Goal: Task Accomplishment & Management: Use online tool/utility

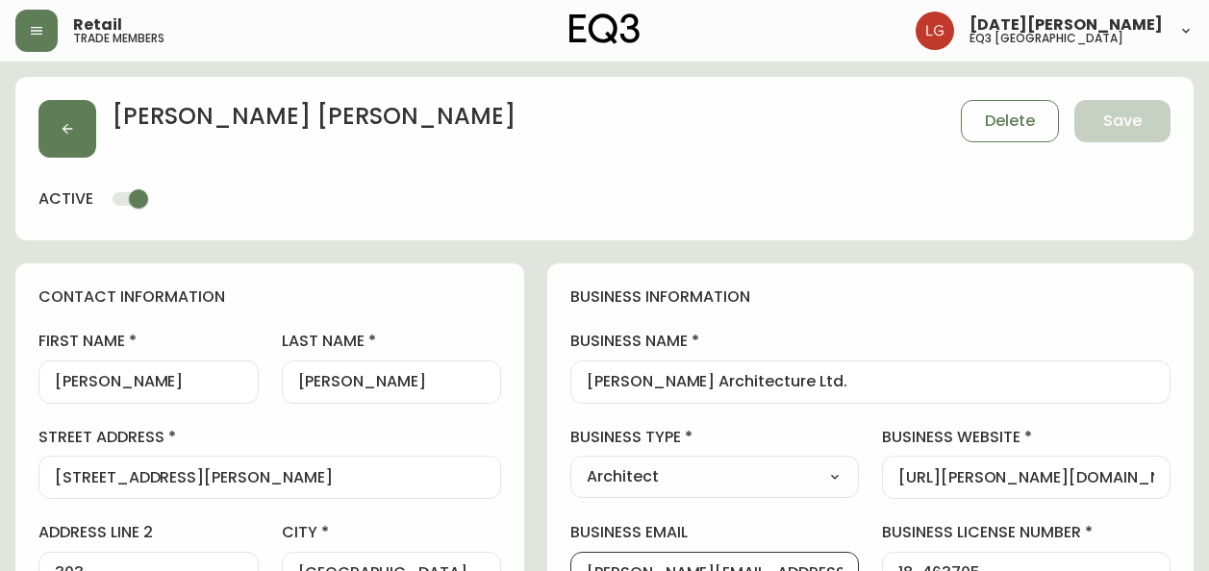
select select "BC"
select select "CA"
select select "CA_EN"
select select "Other"
select select "Architect"
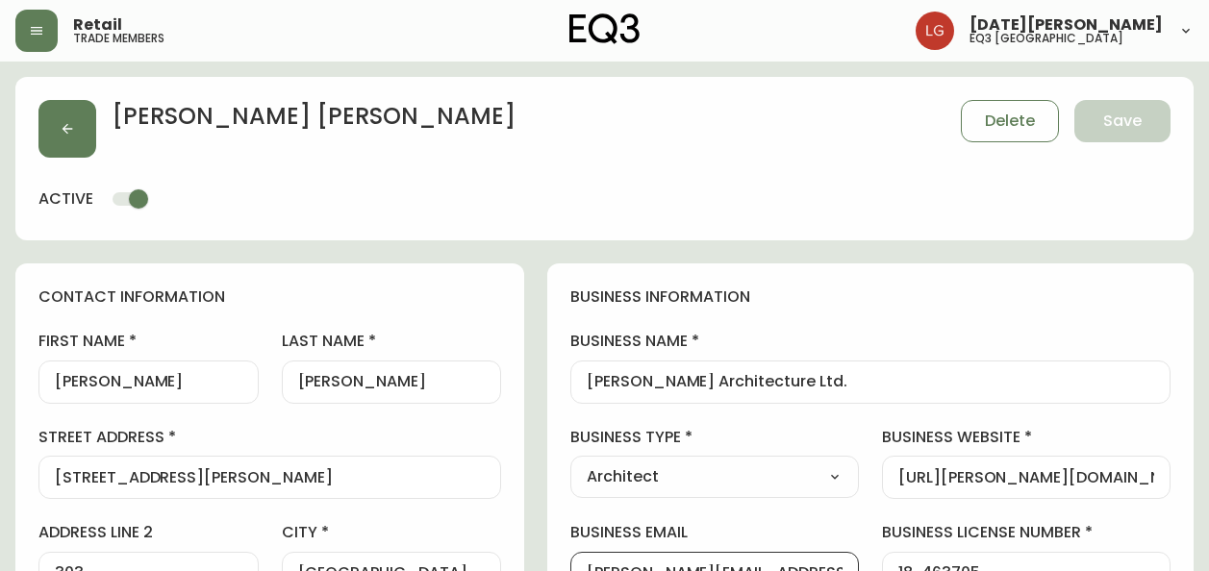
select select "cjw10z96p001r6gs00juufhhe"
select select "false"
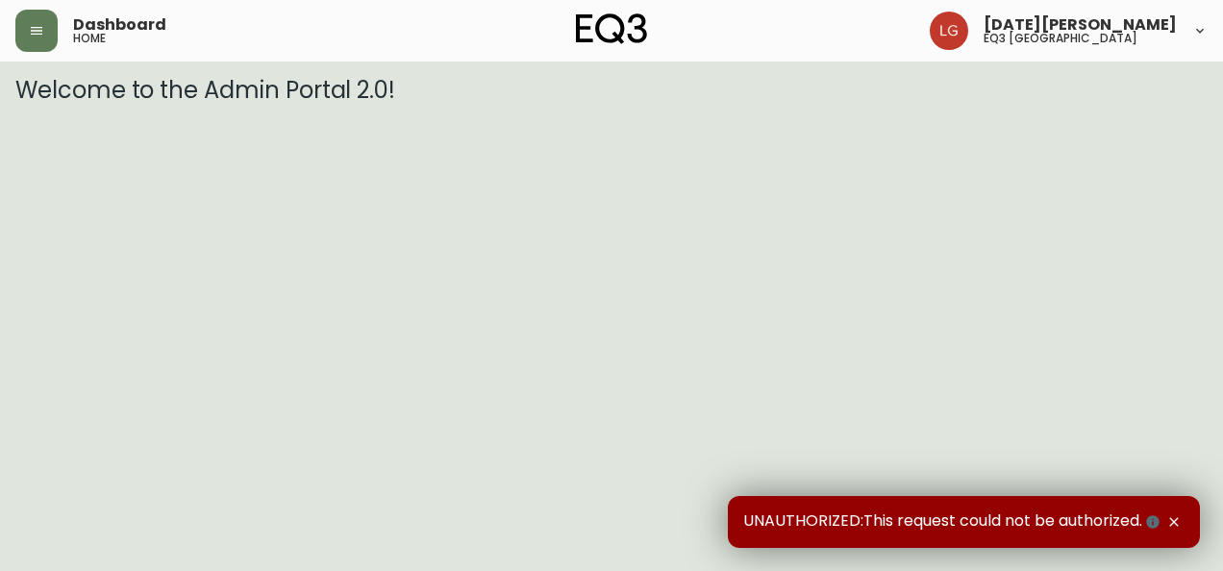
click at [14, 13] on header "Dashboard home [DATE][PERSON_NAME] eq3 [GEOGRAPHIC_DATA]" at bounding box center [611, 31] width 1223 height 62
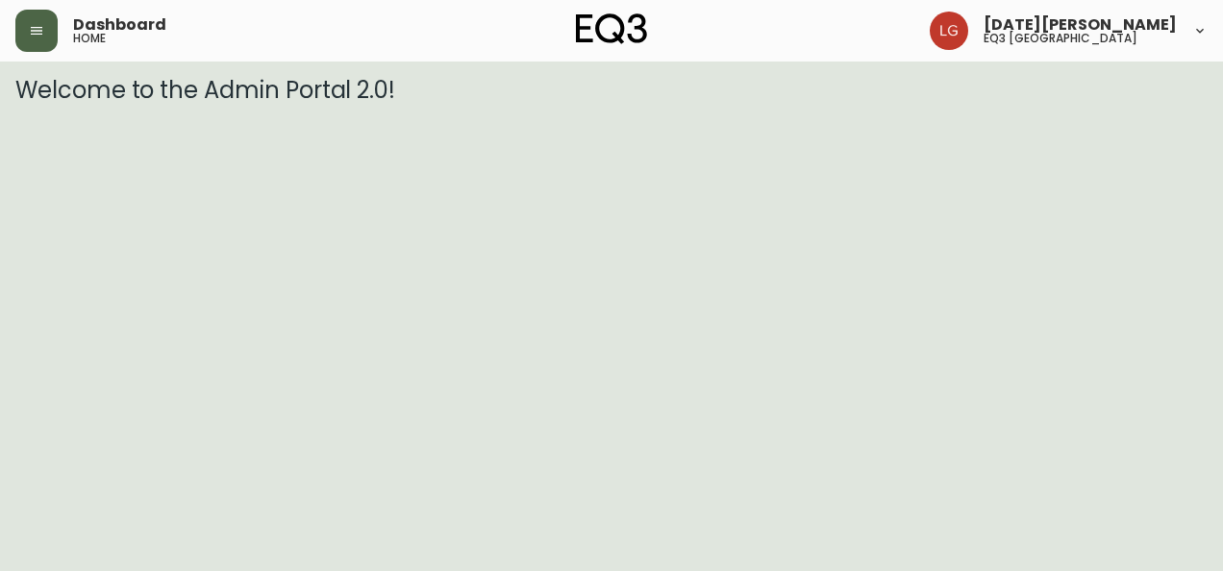
click at [39, 22] on button "button" at bounding box center [36, 31] width 42 height 42
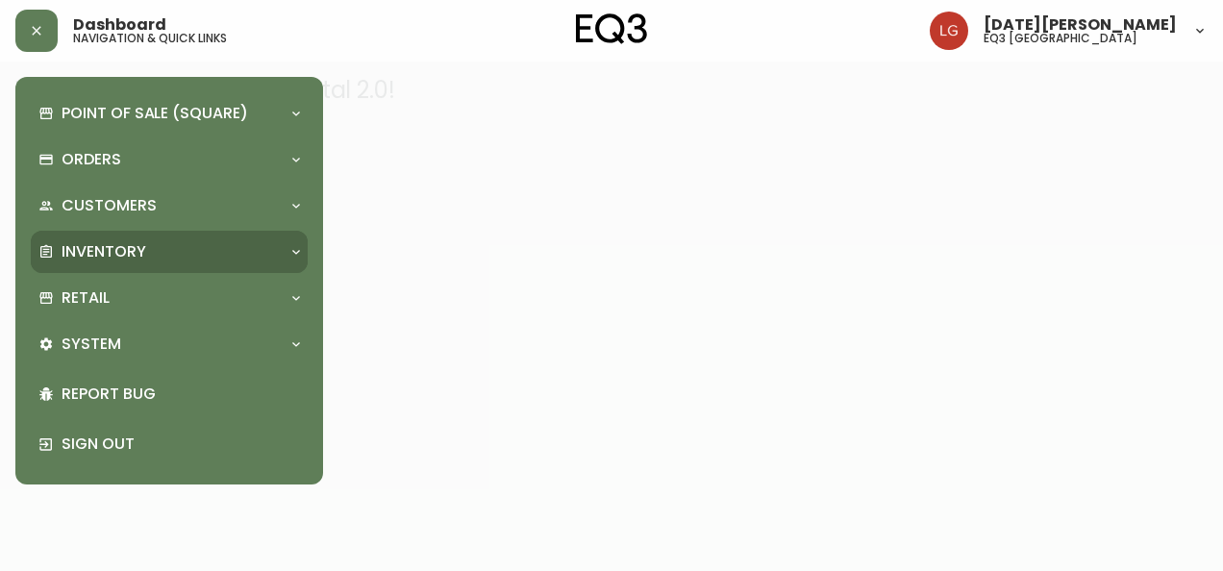
click at [197, 262] on div "Inventory" at bounding box center [159, 251] width 242 height 21
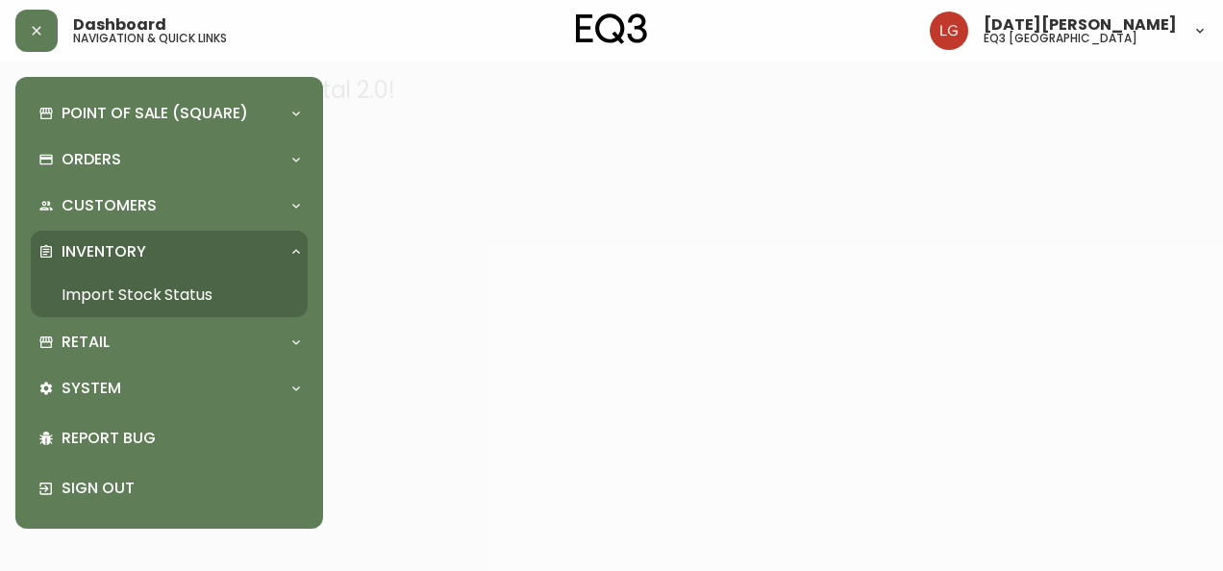
click at [152, 299] on link "Import Stock Status" at bounding box center [169, 295] width 277 height 44
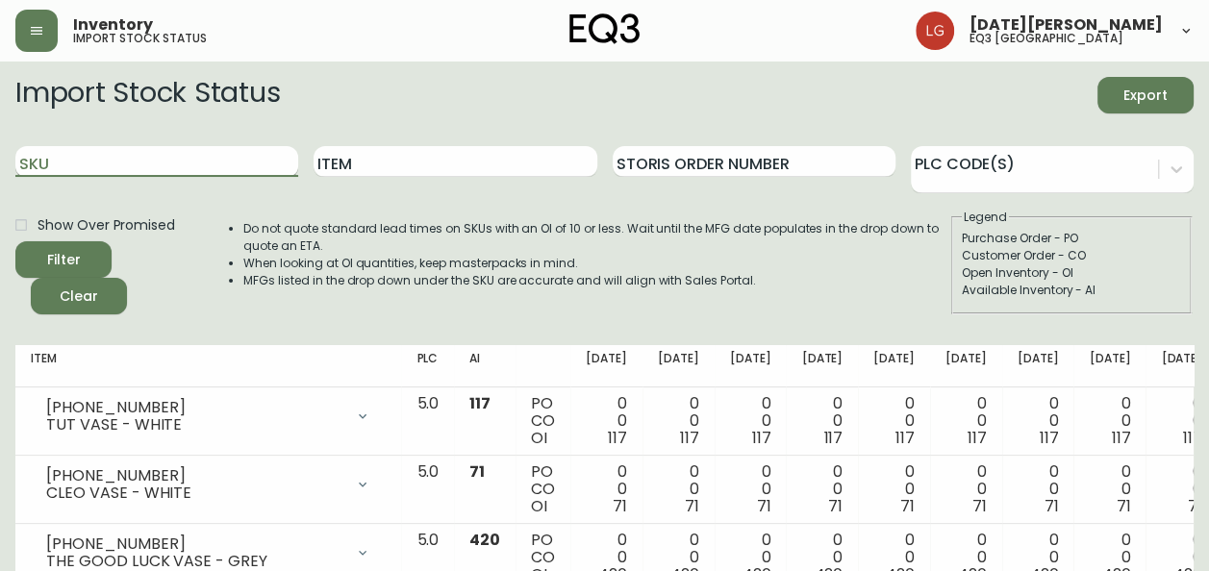
click at [165, 169] on input "SKU" at bounding box center [156, 161] width 283 height 31
paste input "3180-372-0"
click at [15, 241] on button "Filter" at bounding box center [63, 259] width 96 height 37
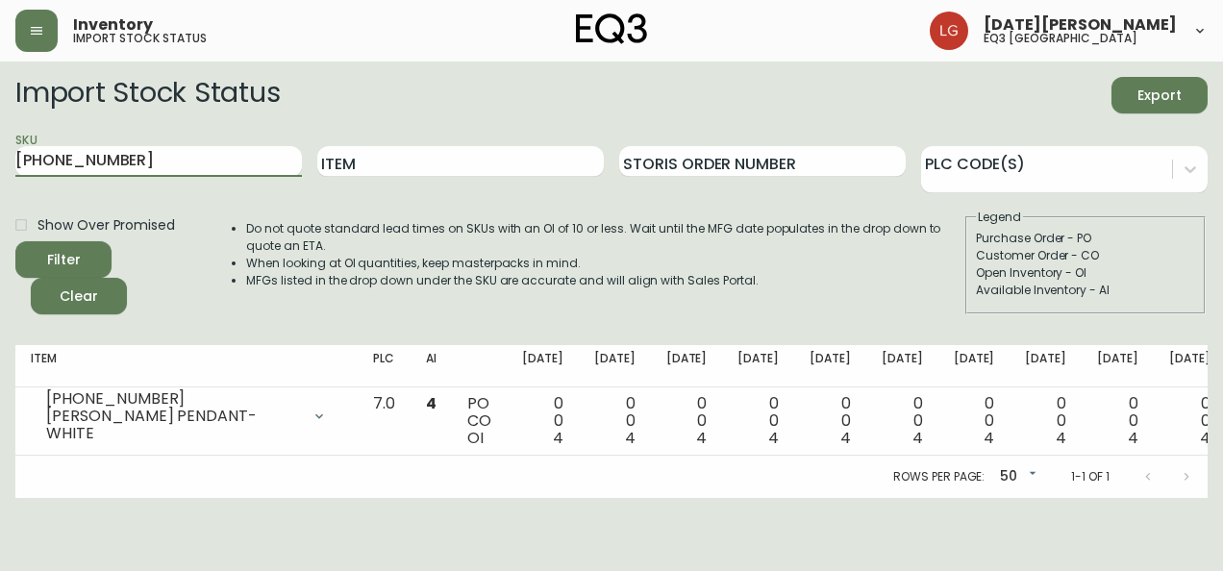
drag, startPoint x: 118, startPoint y: 164, endPoint x: -4, endPoint y: 135, distance: 125.7
click at [0, 135] on html "Inventory import stock status Lucia Guzman eq3 vancouver Import Stock Status Ex…" at bounding box center [611, 249] width 1223 height 498
paste input "7130-435-16"
click at [15, 241] on button "Filter" at bounding box center [63, 259] width 96 height 37
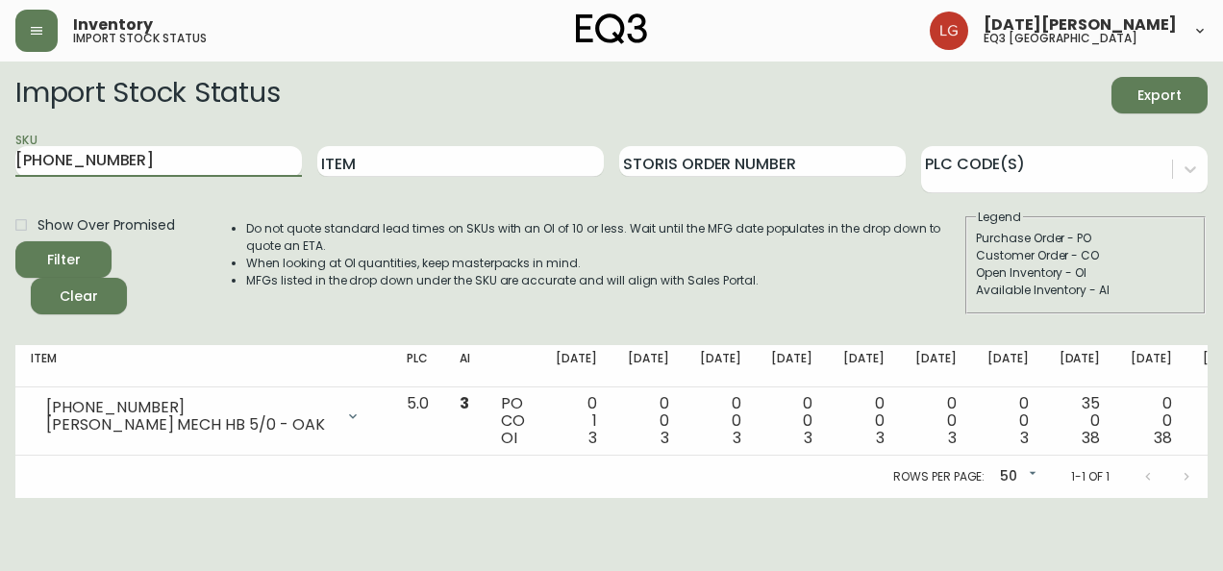
drag, startPoint x: 102, startPoint y: 160, endPoint x: -4, endPoint y: 146, distance: 106.7
click at [0, 146] on html "Inventory import stock status Lucia Guzman eq3 vancouver Import Stock Status Ex…" at bounding box center [611, 249] width 1223 height 498
paste input "5"
click at [15, 241] on button "Filter" at bounding box center [63, 259] width 96 height 37
click at [0, 139] on html "Inventory import stock status Lucia Guzman eq3 vancouver Import Stock Status Ex…" at bounding box center [611, 249] width 1223 height 498
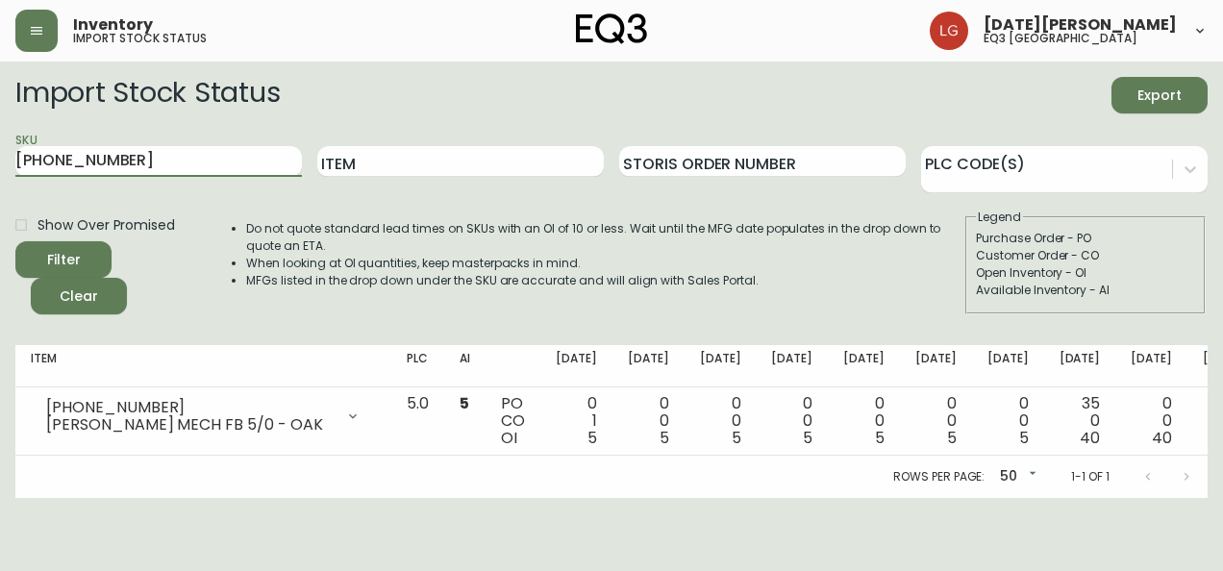
paste input "6"
click at [15, 241] on button "Filter" at bounding box center [63, 259] width 96 height 37
drag, startPoint x: 138, startPoint y: 159, endPoint x: -4, endPoint y: 139, distance: 142.8
click at [0, 139] on html "Inventory import stock status Lucia Guzman eq3 vancouver Import Stock Status Ex…" at bounding box center [611, 249] width 1223 height 498
paste input "3050-453-1"
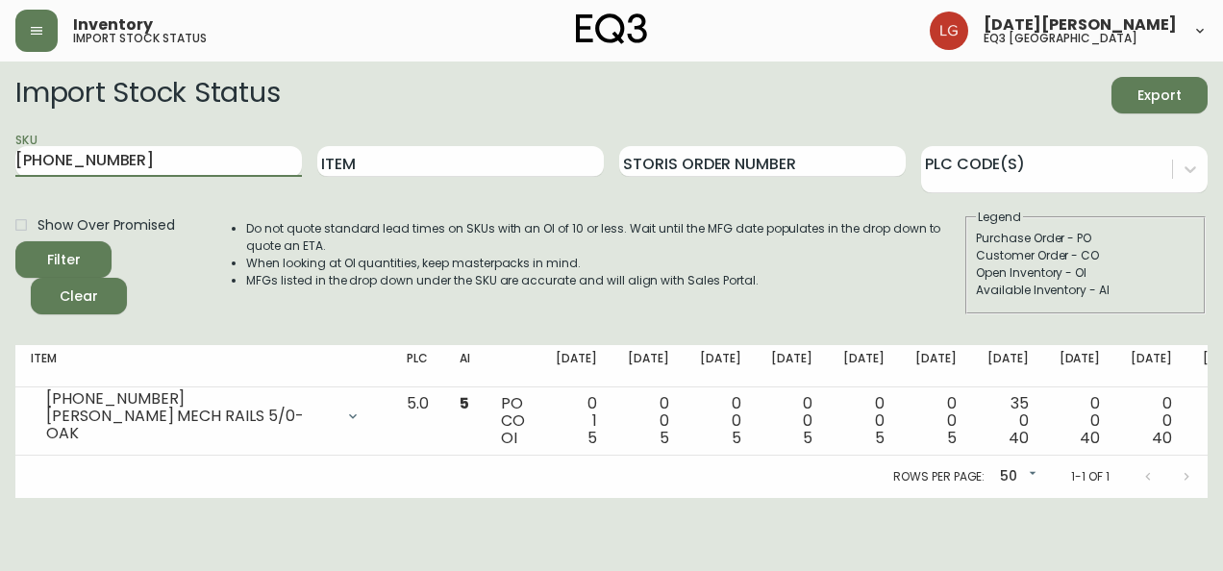
type input "3050-453-1"
click at [15, 241] on button "Filter" at bounding box center [63, 259] width 96 height 37
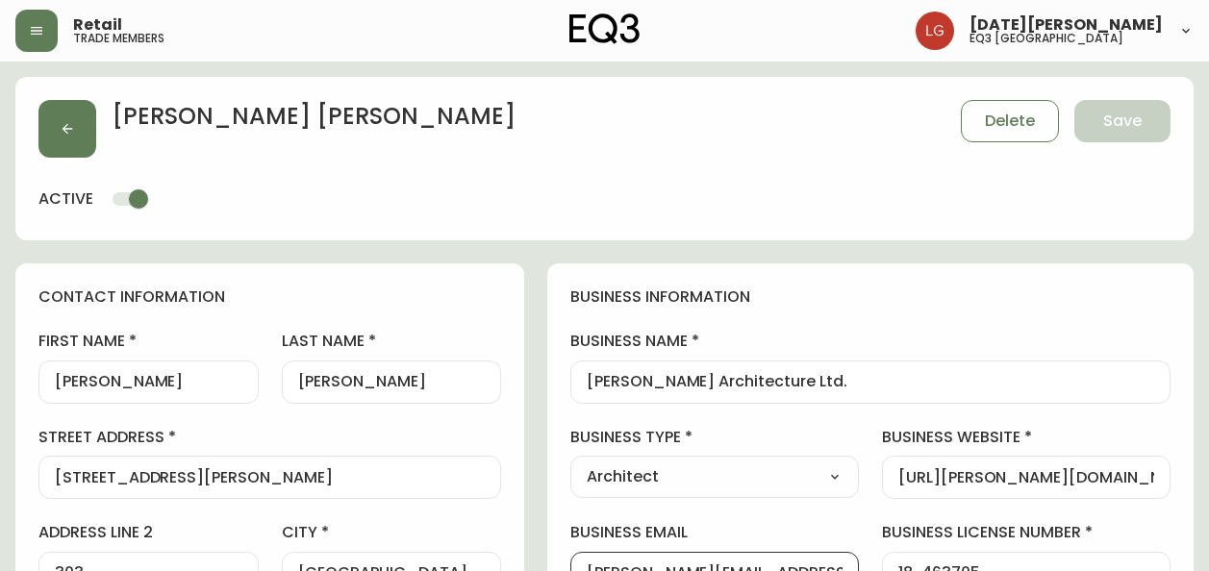
select select "BC"
select select "CA"
select select "CA_EN"
select select "Other"
select select "Architect"
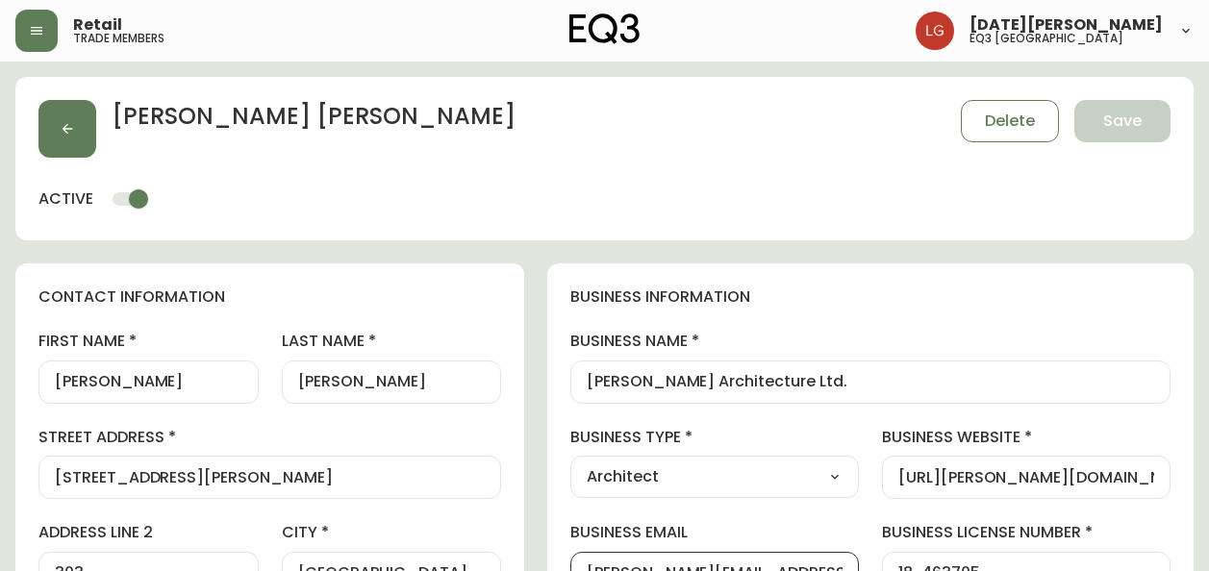
select select "cjw10z96p001r6gs00juufhhe"
select select "false"
